Goal: Check status: Check status

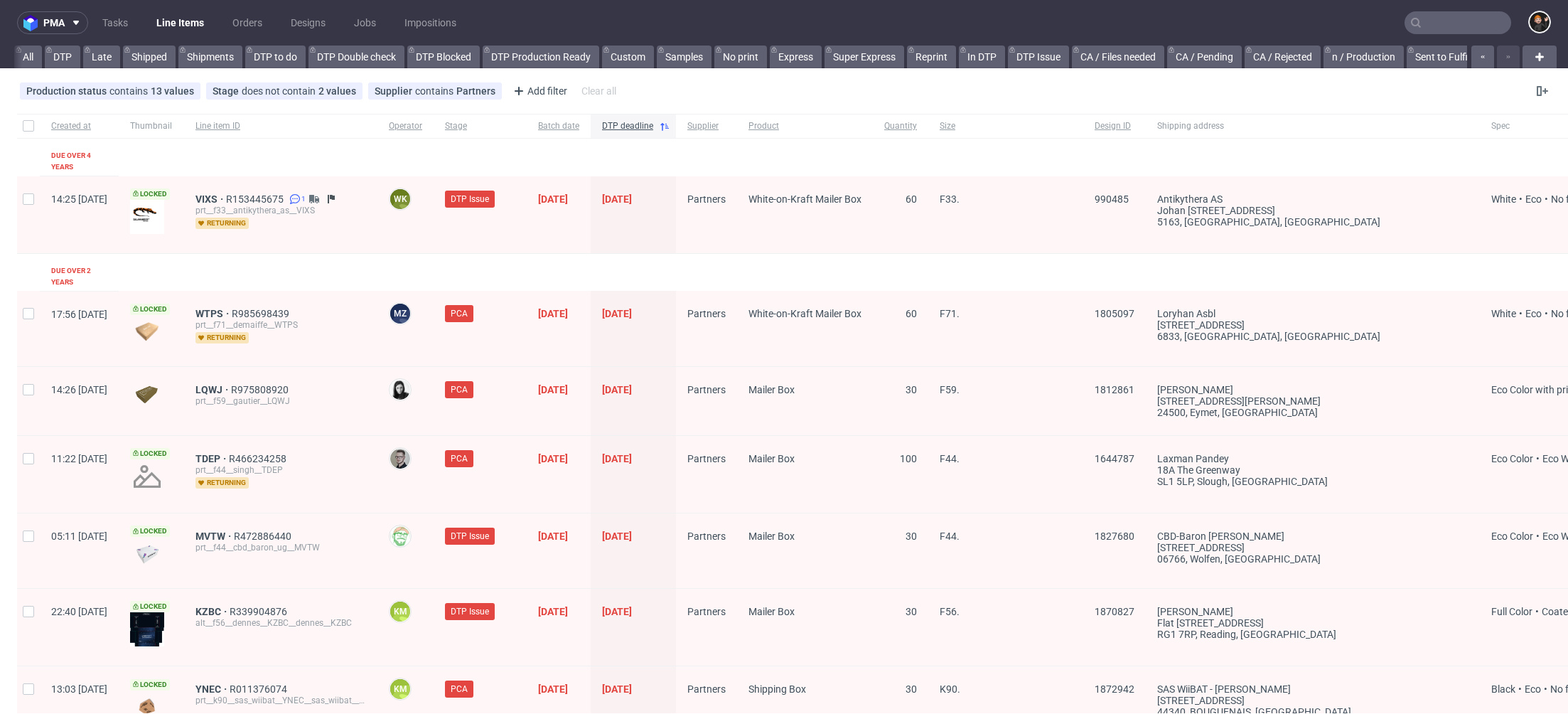
scroll to position [0, 1157]
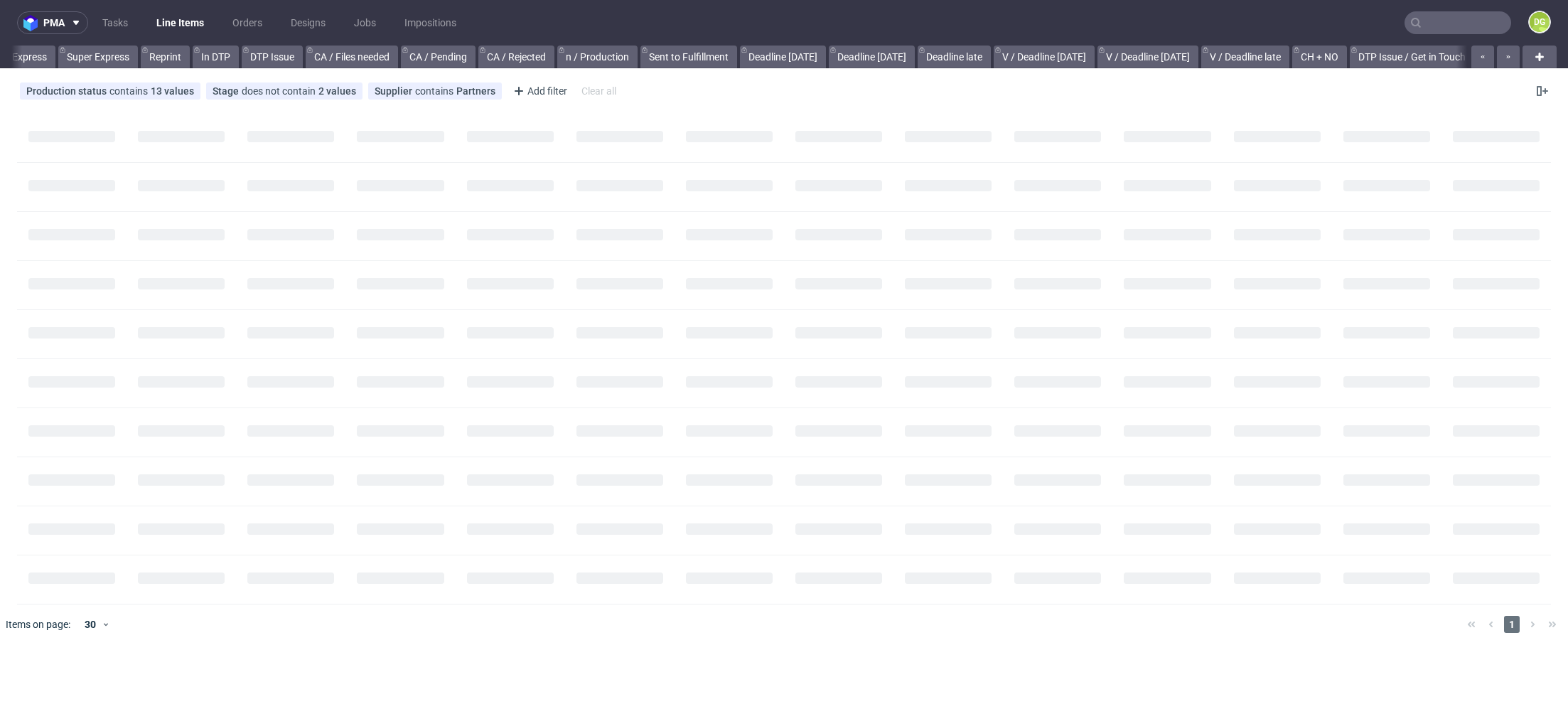
scroll to position [0, 1157]
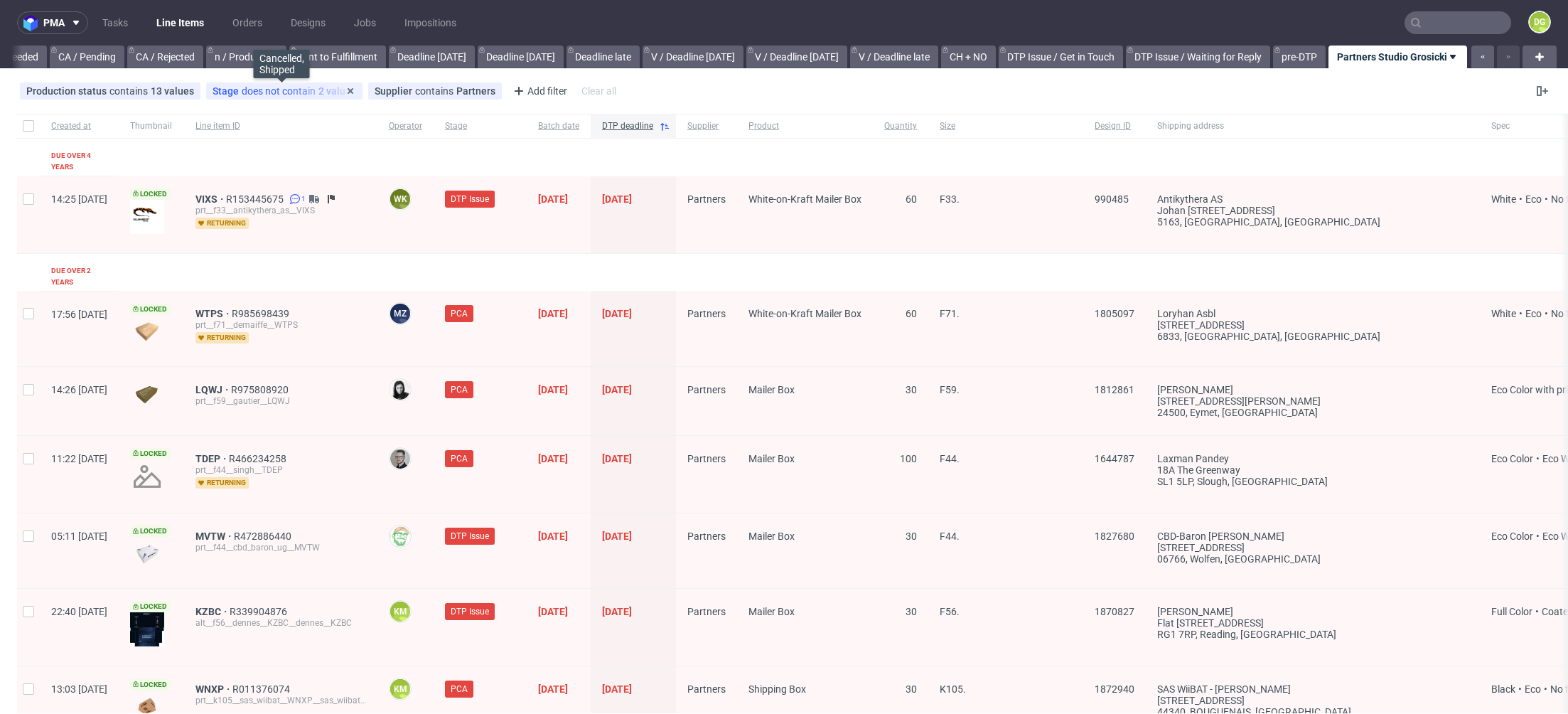
click at [278, 93] on span "does not contain" at bounding box center [279, 91] width 77 height 12
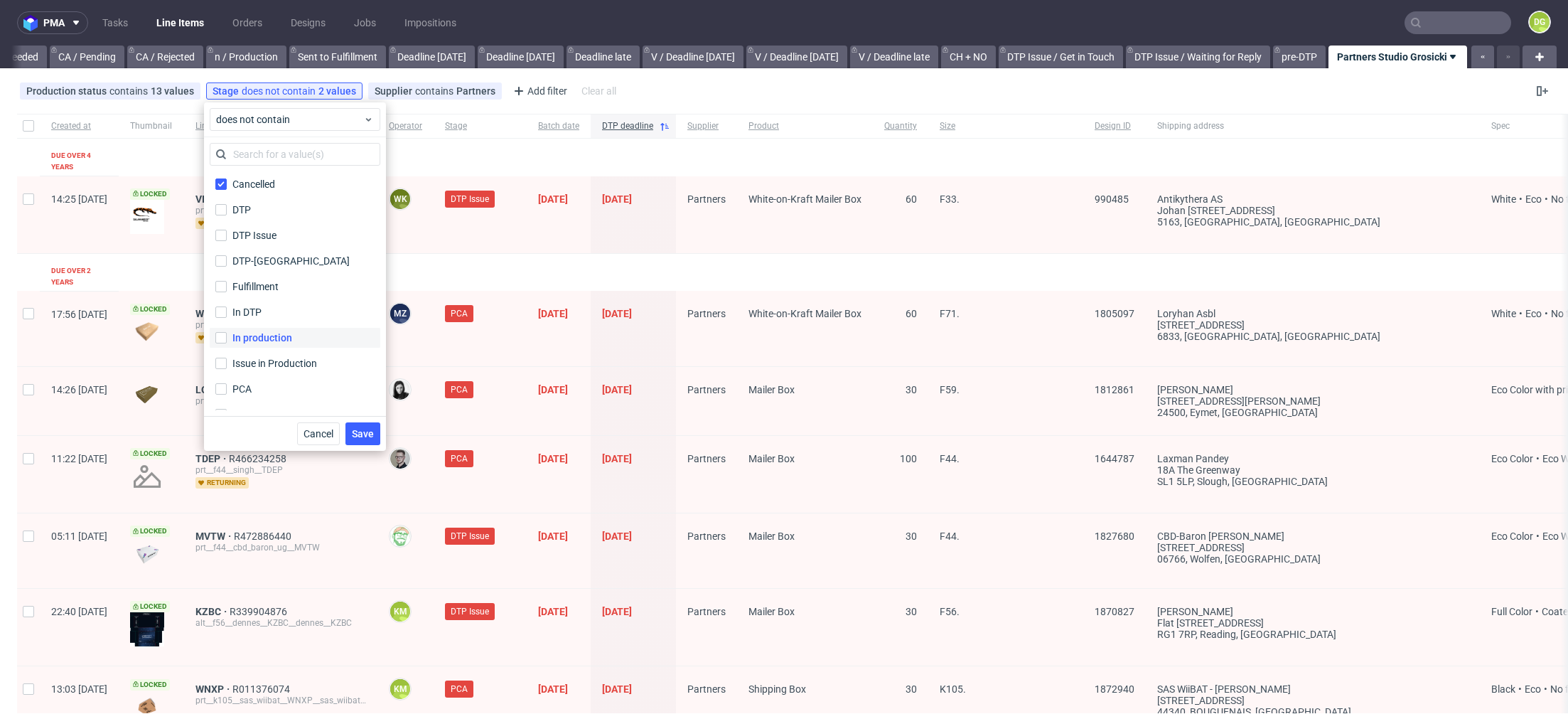
click at [278, 340] on div "In production" at bounding box center [262, 338] width 60 height 14
click at [227, 340] on input "In production" at bounding box center [221, 338] width 12 height 12
click at [279, 333] on div "In production" at bounding box center [262, 338] width 60 height 14
click at [227, 333] on input "In production" at bounding box center [221, 338] width 12 height 12
checkbox input "false"
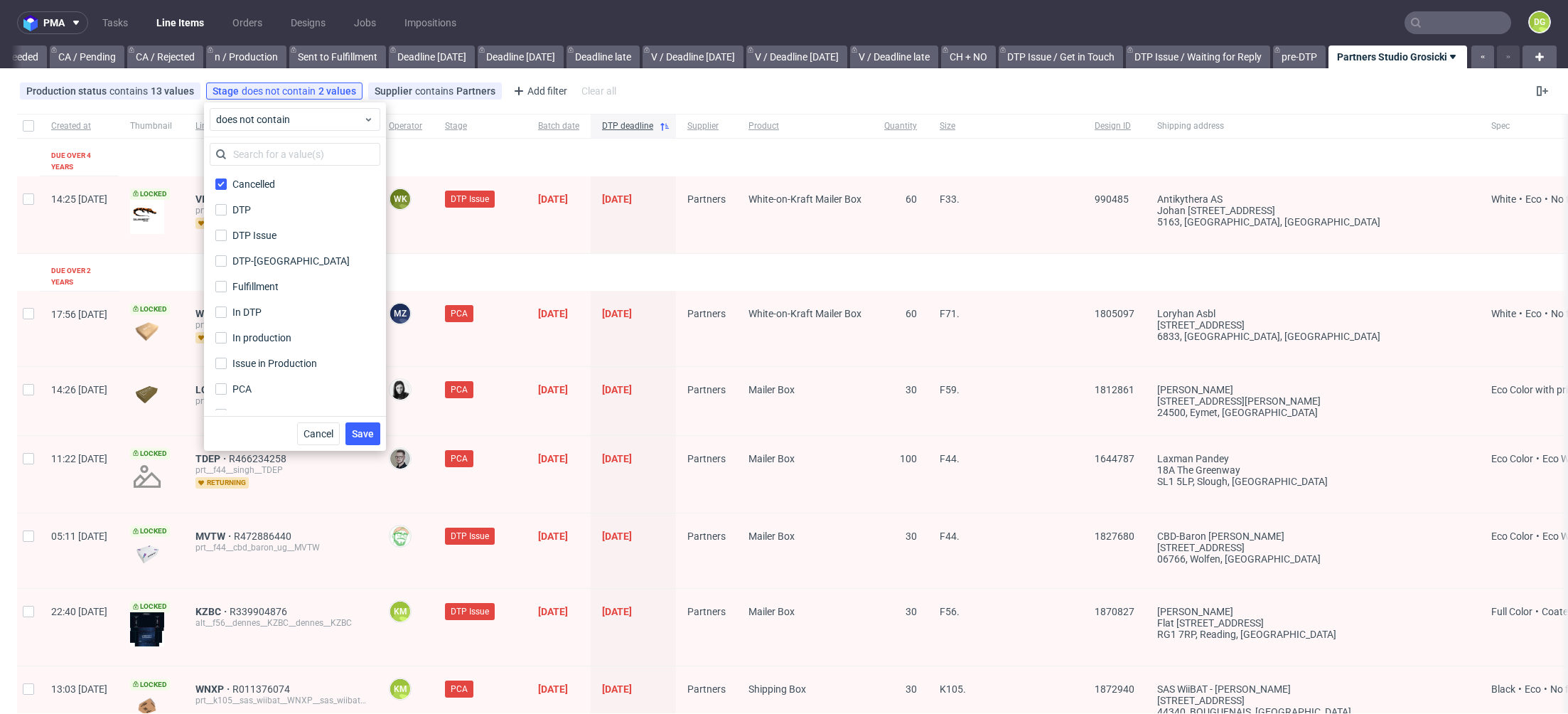
click at [377, 303] on div "WTPS R985698439 prt__f71__demaiffe__WTPS returning" at bounding box center [281, 329] width 193 height 75
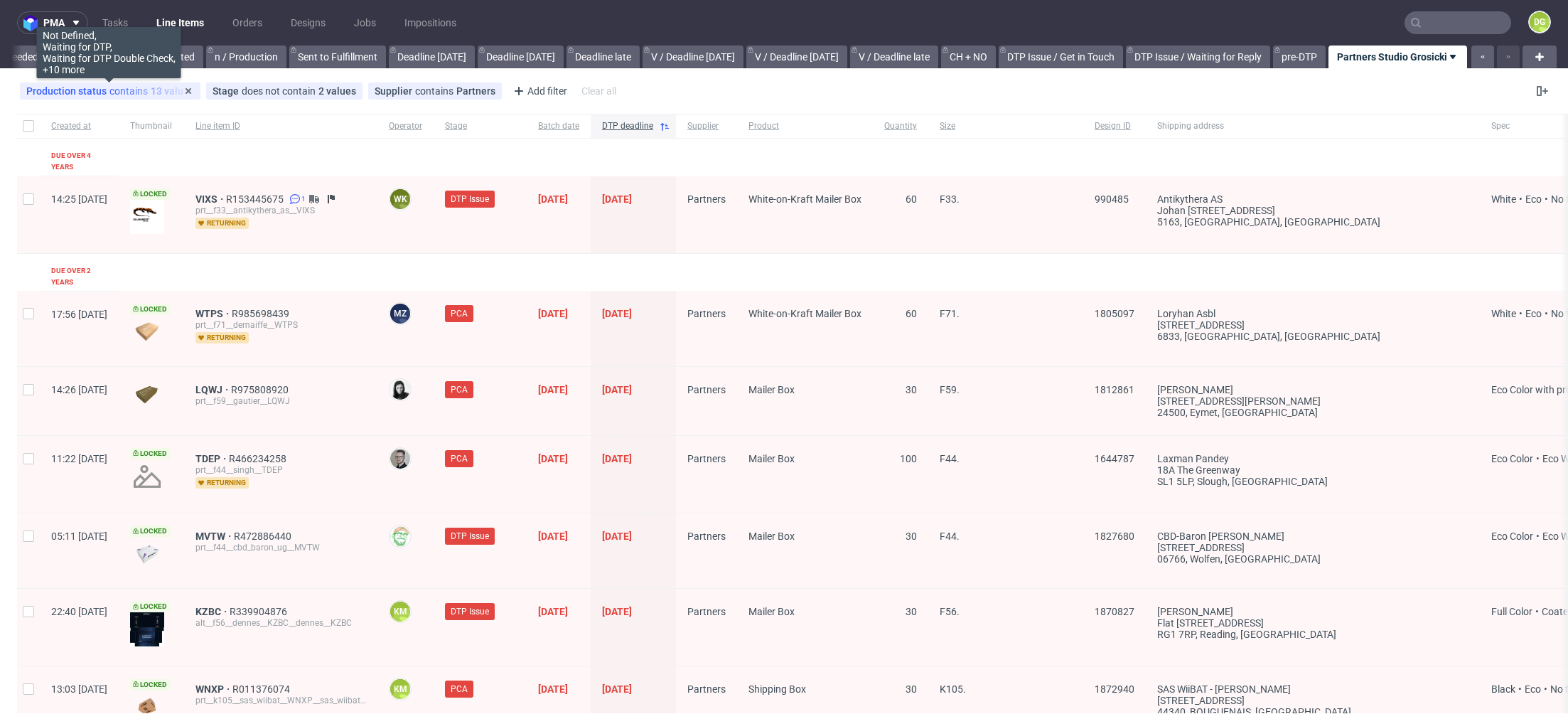
click at [136, 86] on div "Production status contains 13 values" at bounding box center [110, 91] width 168 height 12
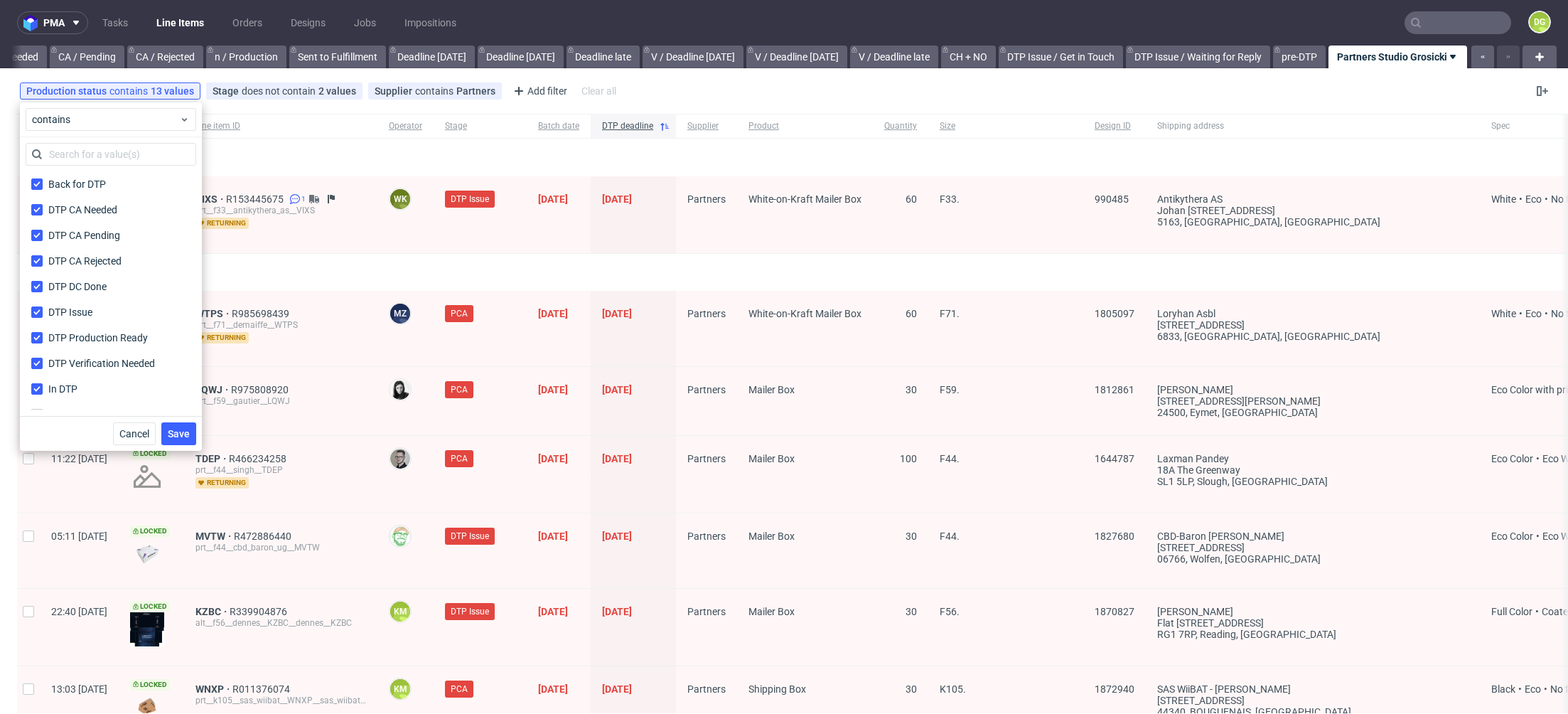
scroll to position [206, 0]
click at [71, 220] on div "In Production" at bounding box center [111, 208] width 171 height 26
click at [80, 213] on div "In Production" at bounding box center [79, 208] width 61 height 14
click at [42, 213] on input "In Production" at bounding box center [37, 208] width 12 height 12
checkbox input "true"
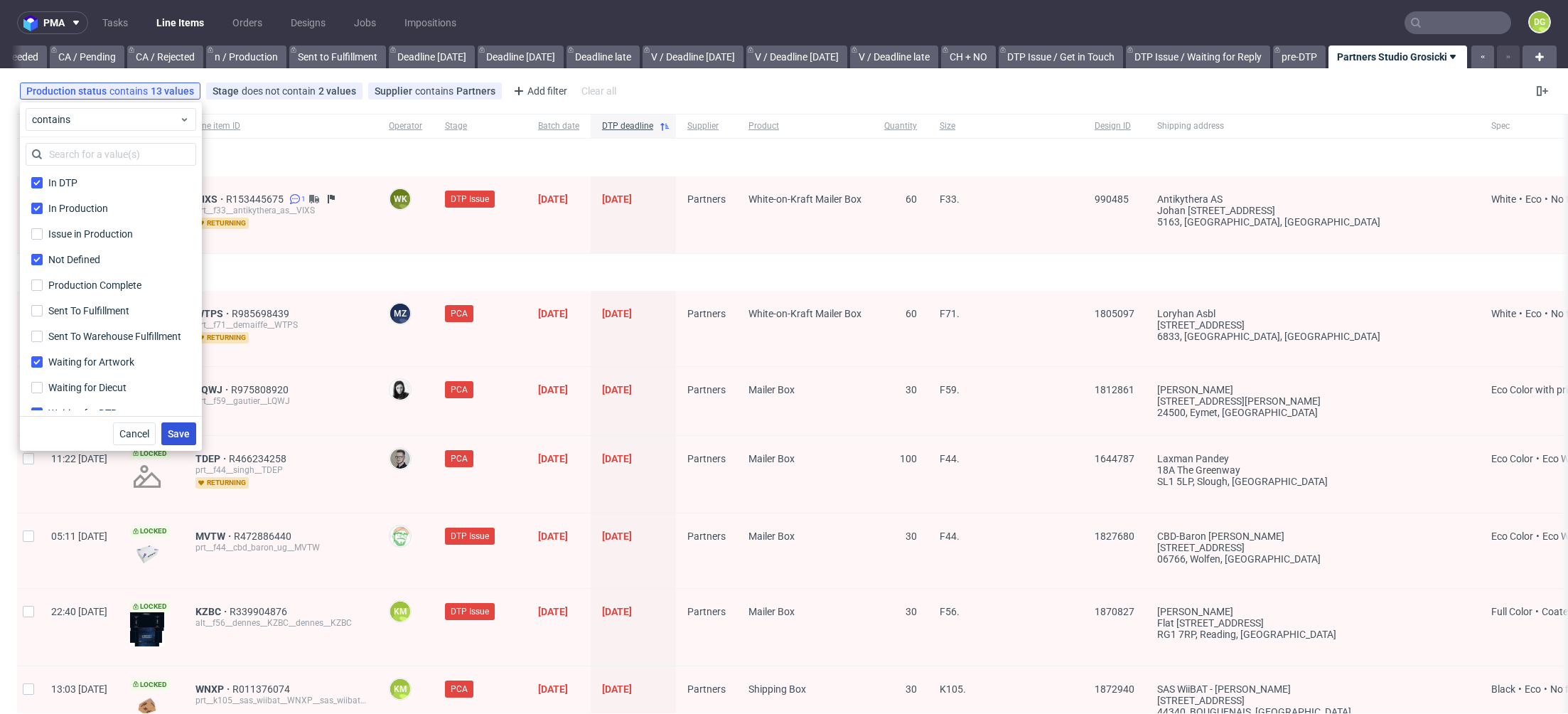
click at [192, 429] on button "Save" at bounding box center [179, 434] width 35 height 23
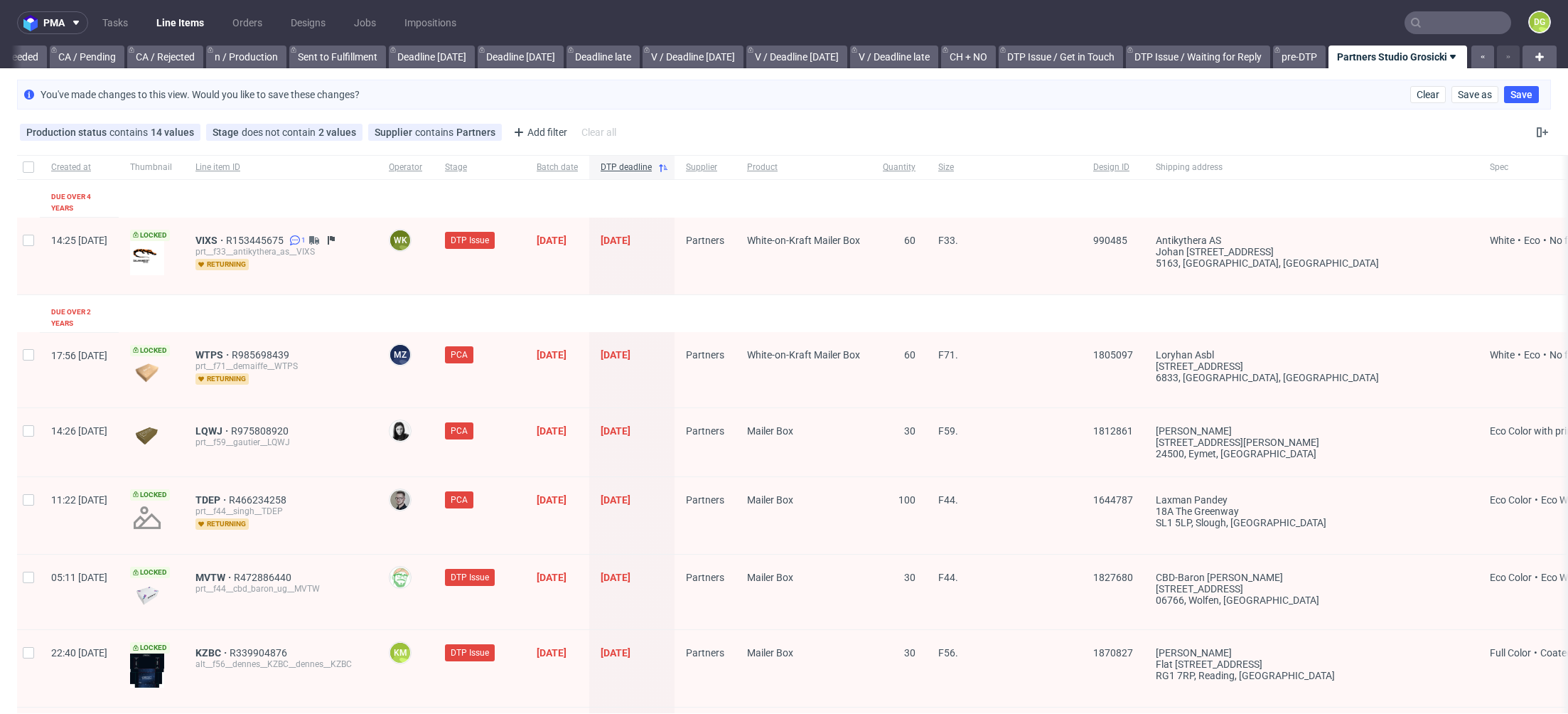
scroll to position [2234, 0]
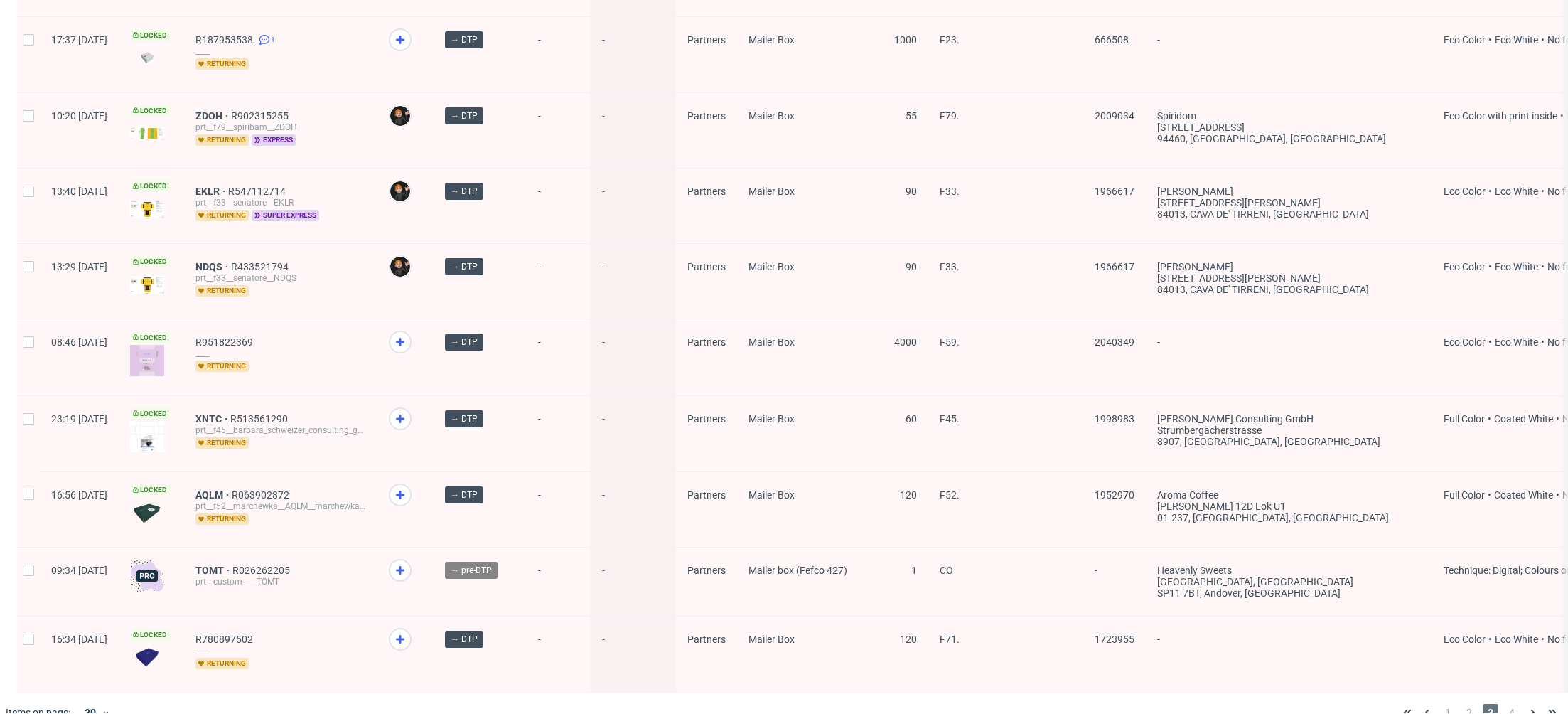
scroll to position [1894, 0]
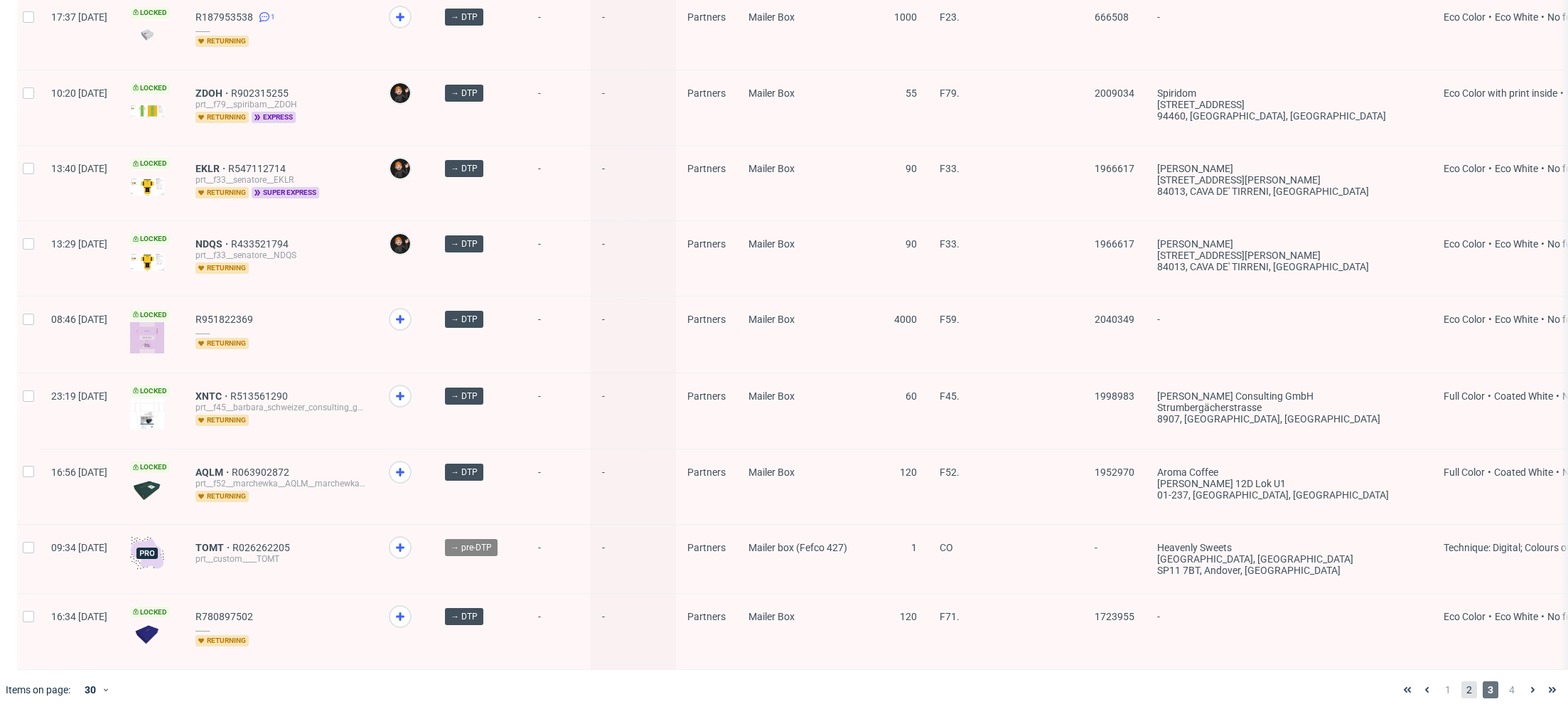
click at [1461, 695] on span "2" at bounding box center [1469, 690] width 16 height 17
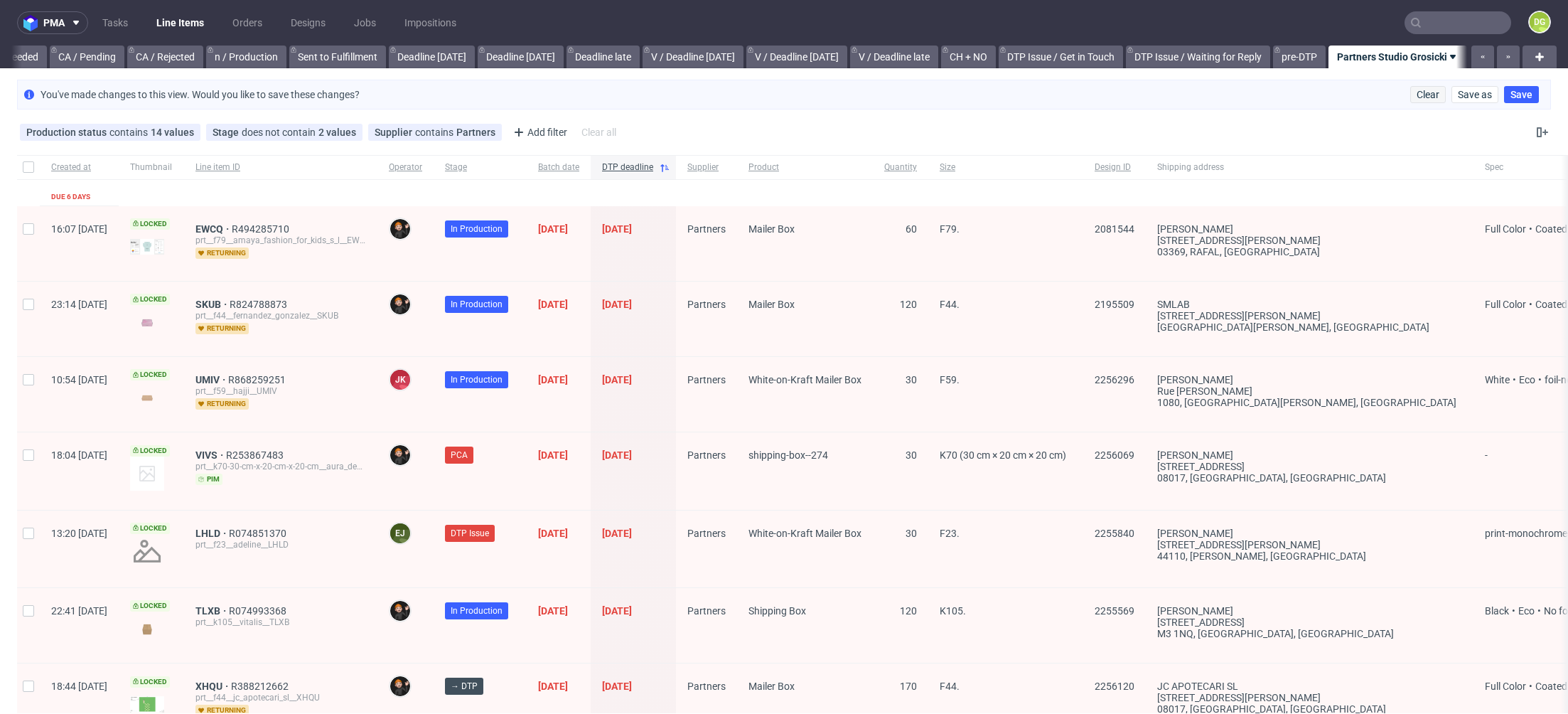
click at [1423, 95] on span "Clear" at bounding box center [1428, 94] width 23 height 10
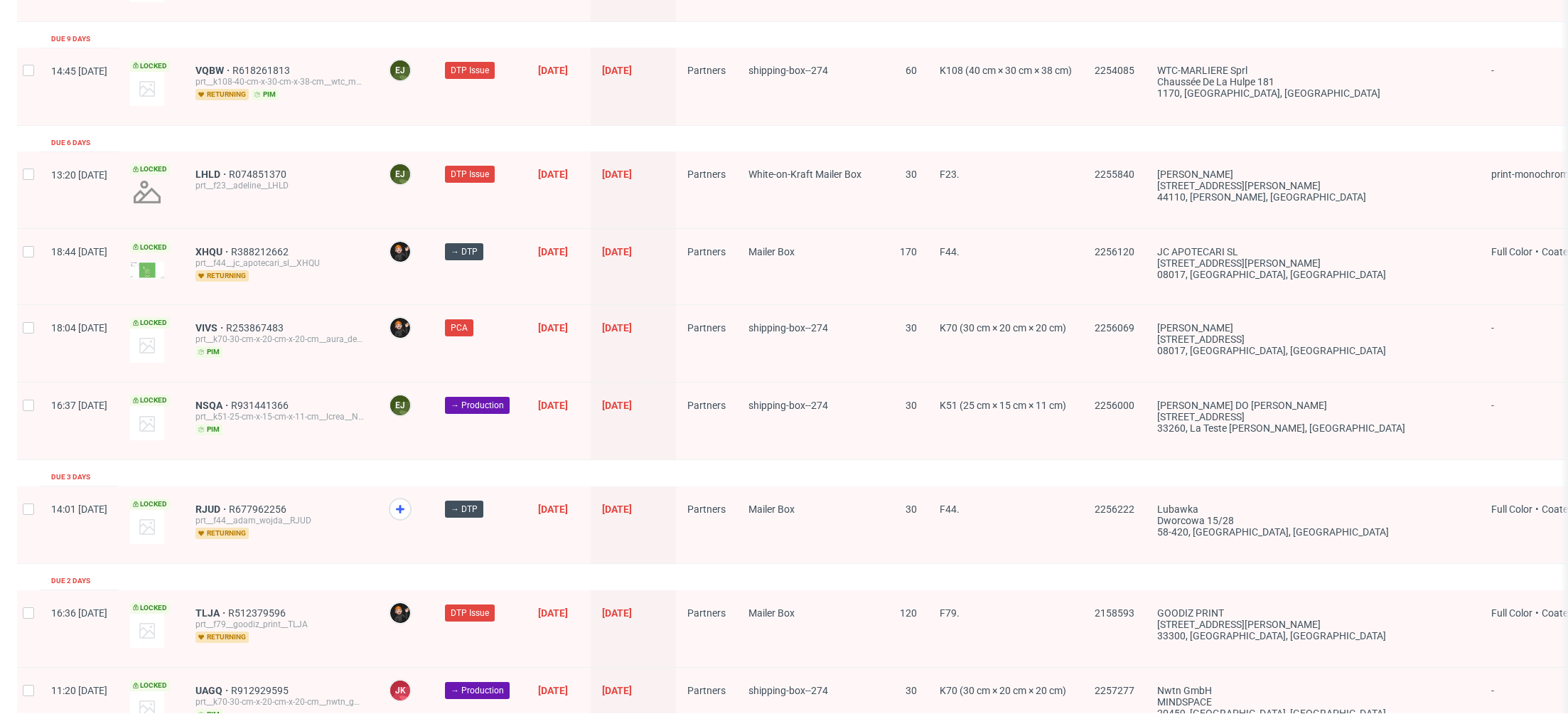
scroll to position [2184, 0]
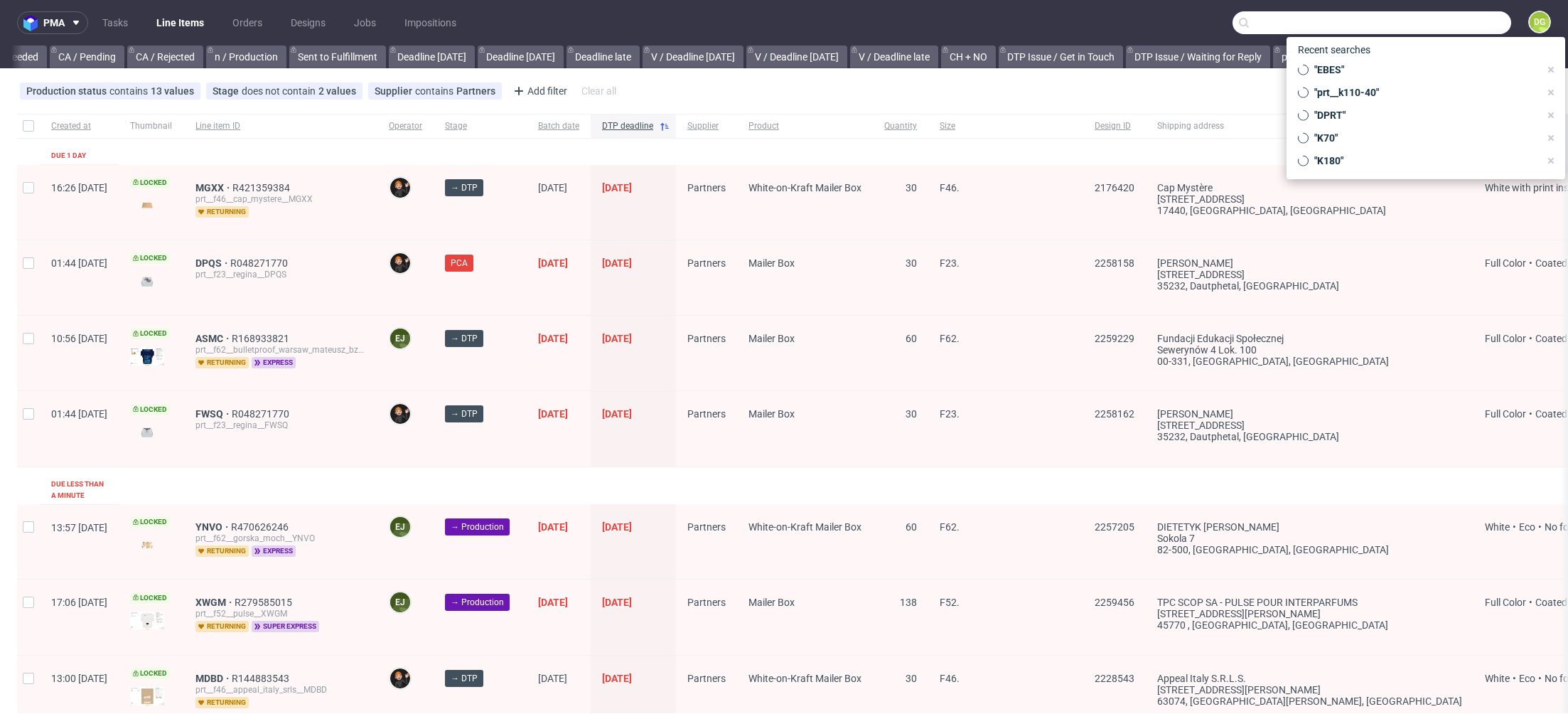
click at [1447, 28] on input "text" at bounding box center [1371, 23] width 279 height 23
paste input "VLGQ"
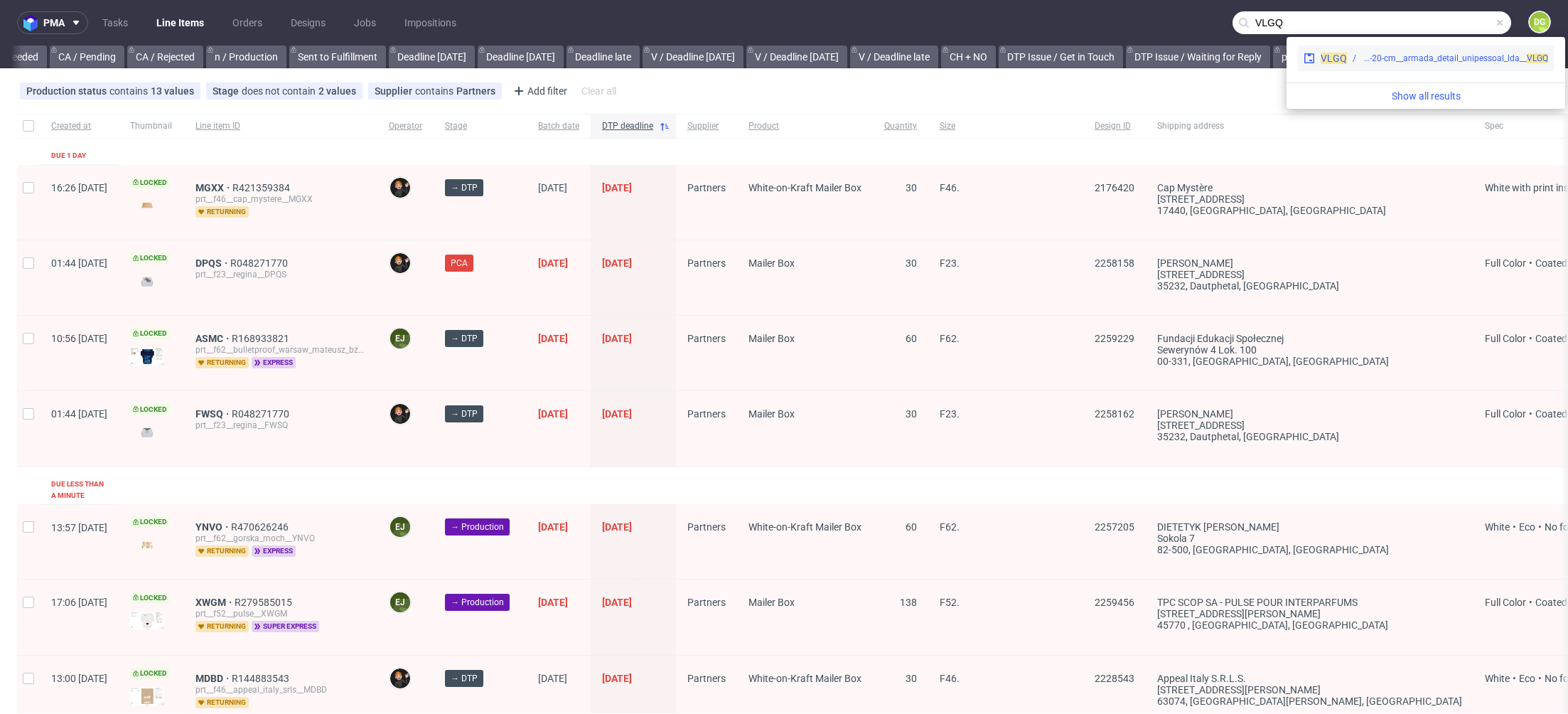
type input "VLGQ"
click at [1342, 62] on span "VLGQ" at bounding box center [1333, 58] width 27 height 12
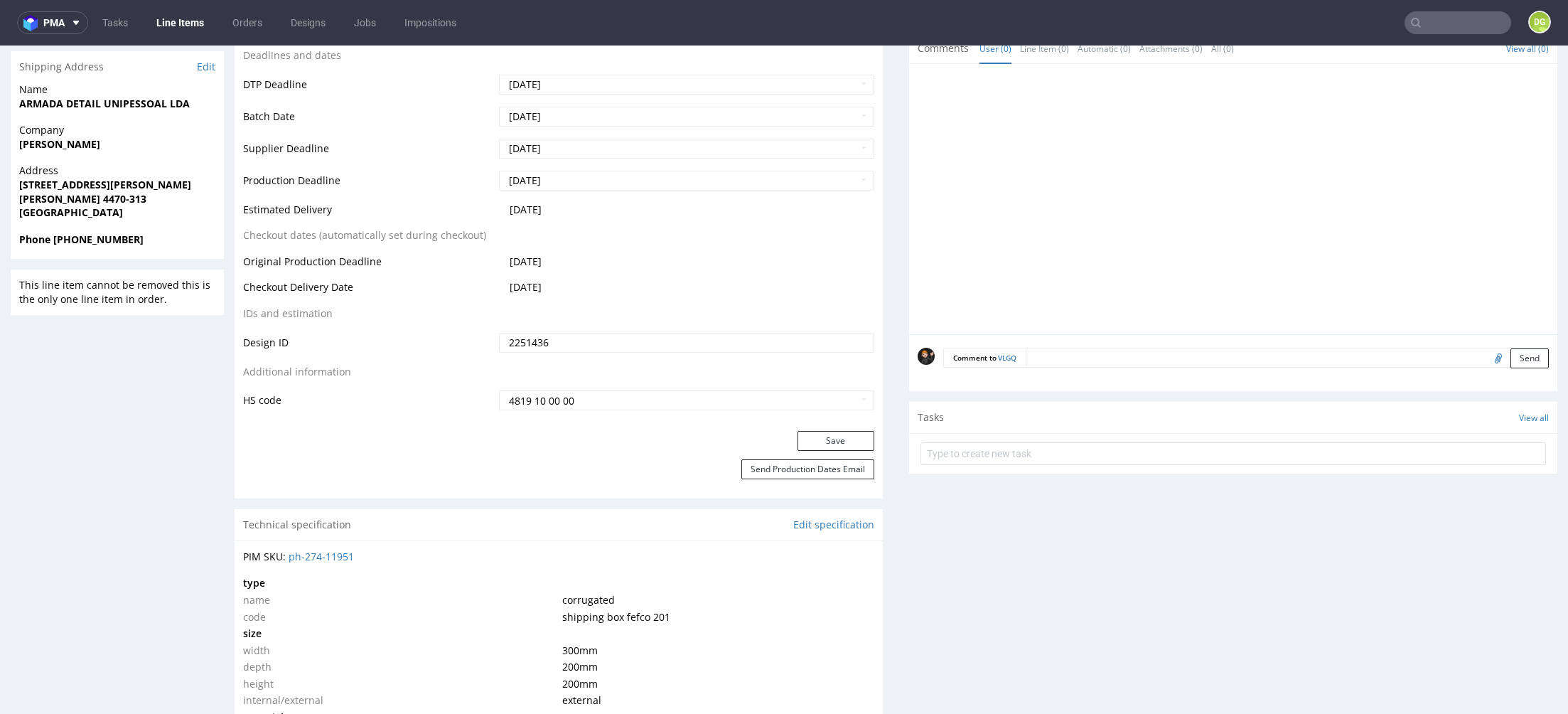
scroll to position [82, 0]
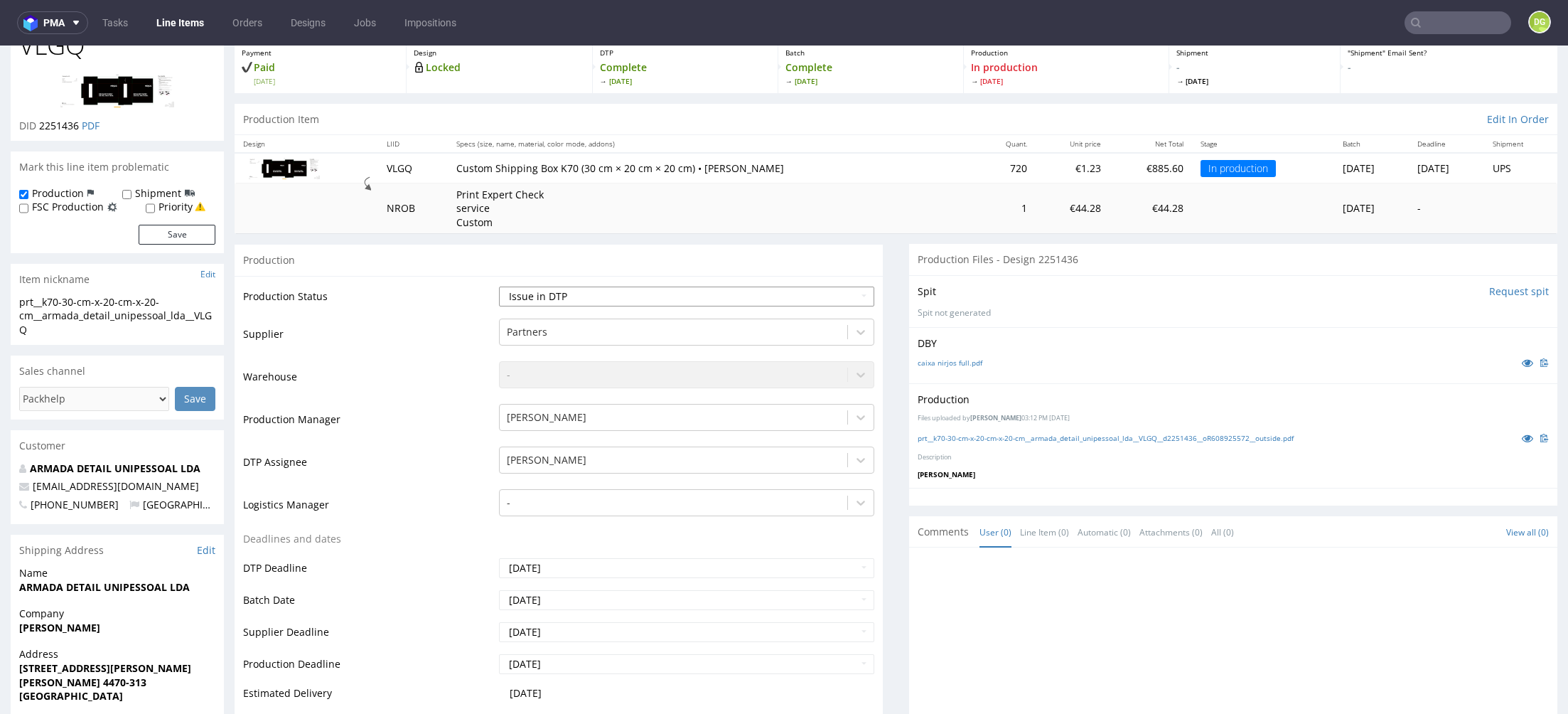
select select "production_issue"
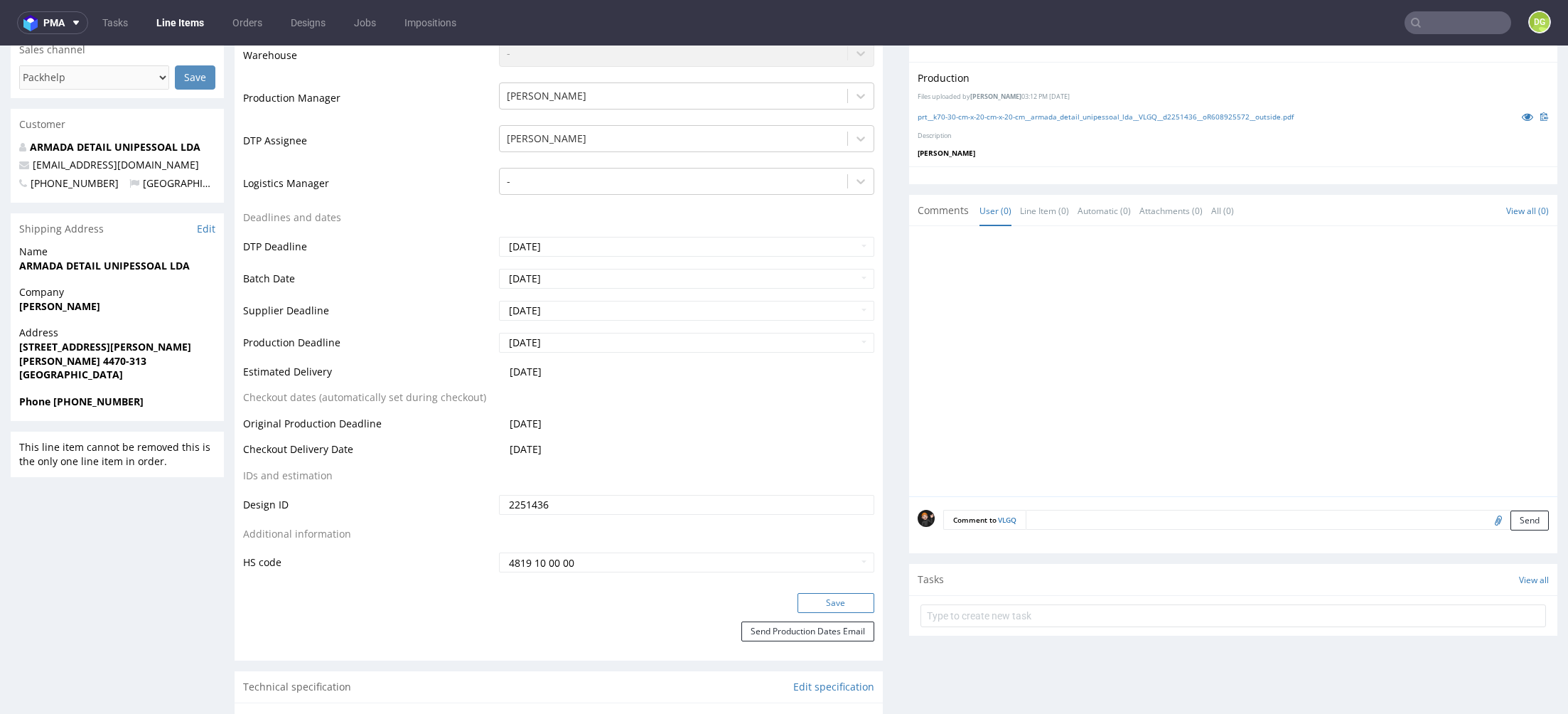
drag, startPoint x: 811, startPoint y: 594, endPoint x: 803, endPoint y: 592, distance: 8.2
click at [811, 593] on button "Save" at bounding box center [835, 603] width 77 height 20
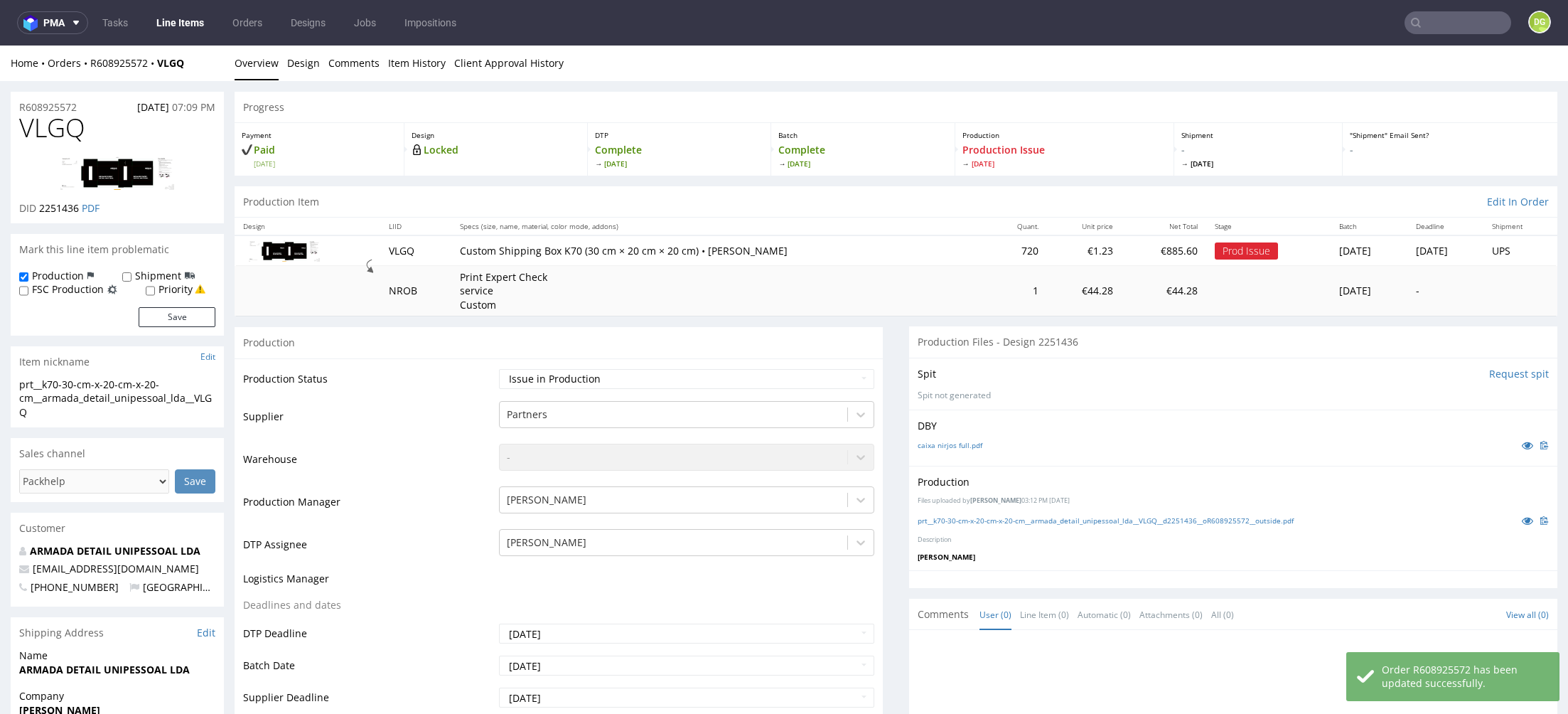
scroll to position [0, 0]
click at [190, 24] on link "Line Items" at bounding box center [180, 23] width 65 height 23
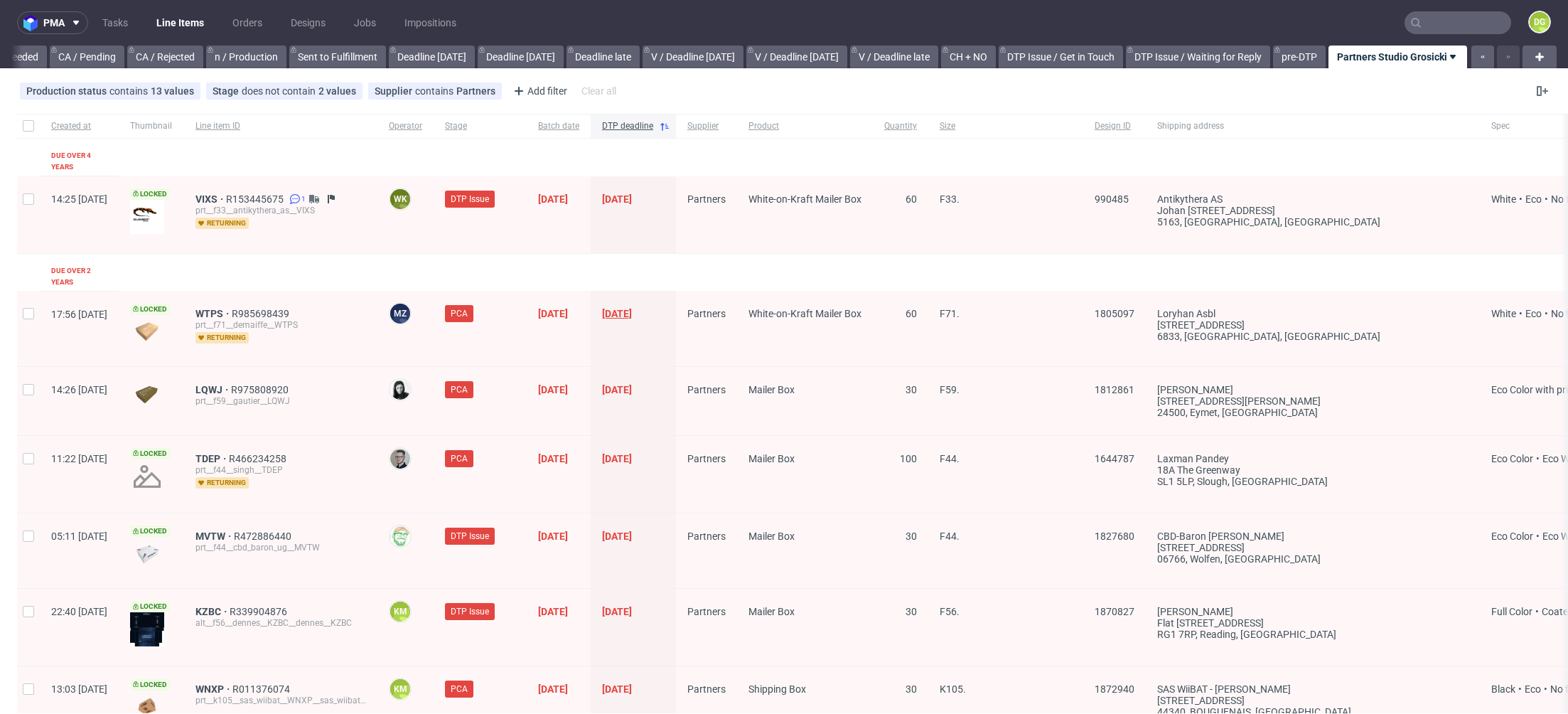
scroll to position [712, 0]
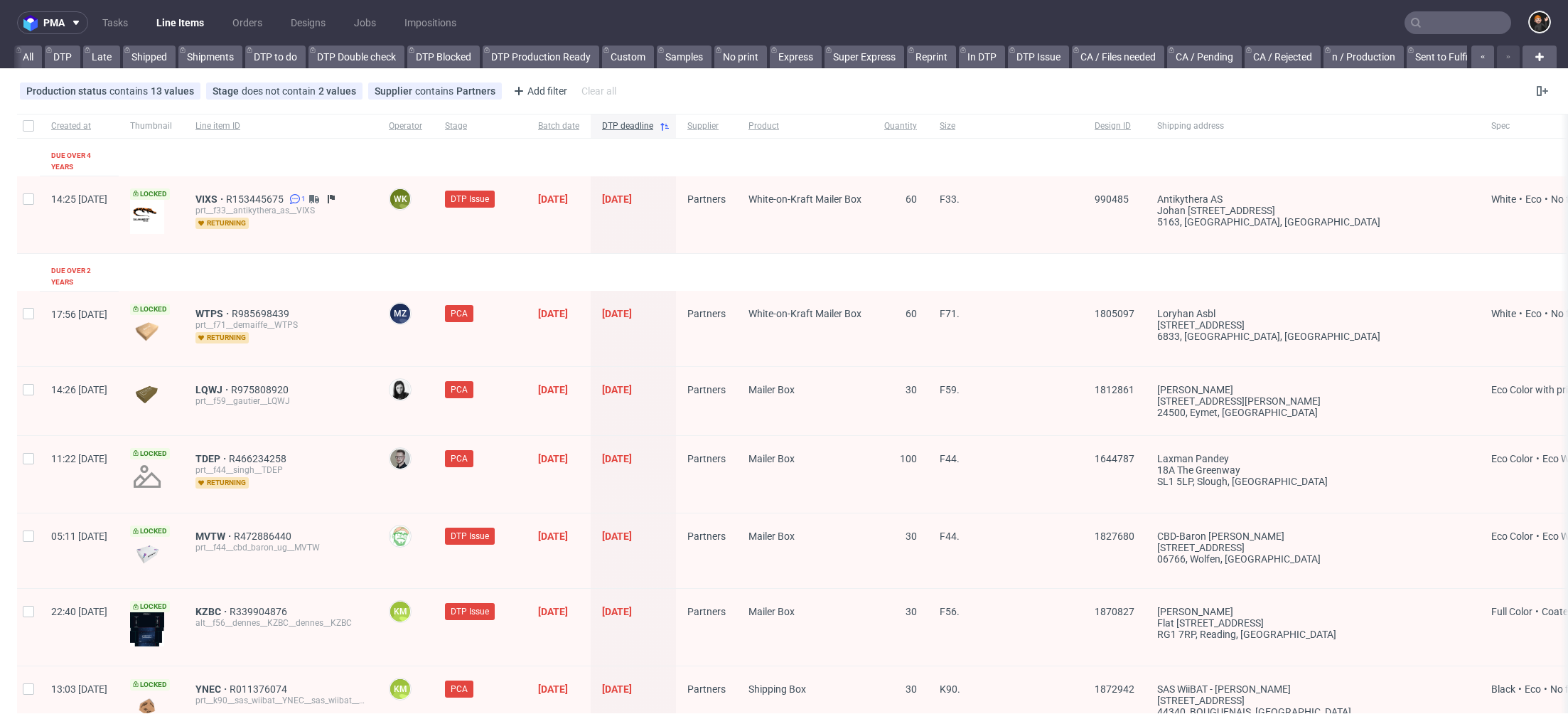
scroll to position [0, 1157]
